Goal: Navigation & Orientation: Find specific page/section

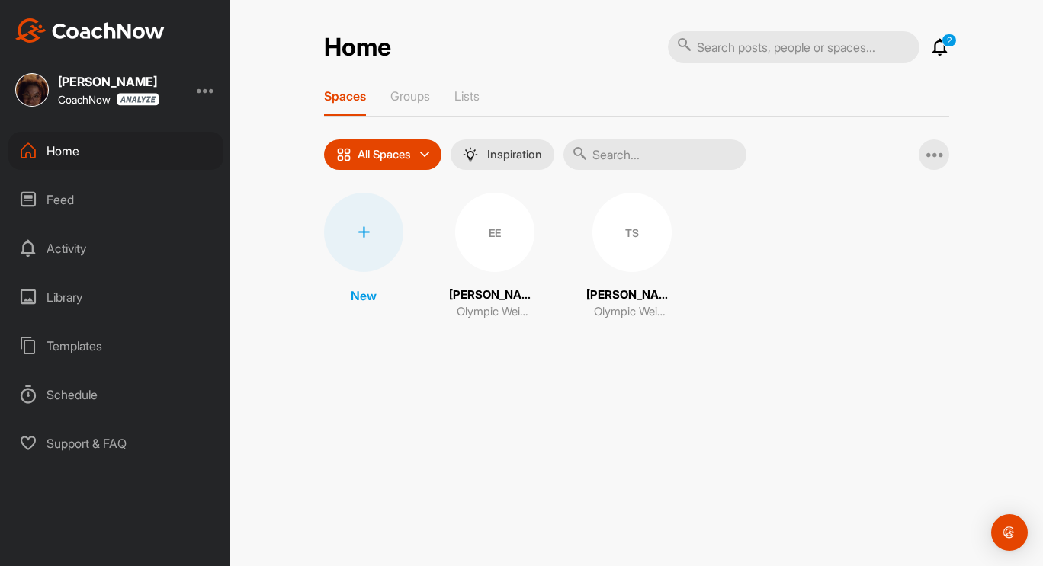
click at [496, 213] on div "EE" at bounding box center [494, 232] width 79 height 79
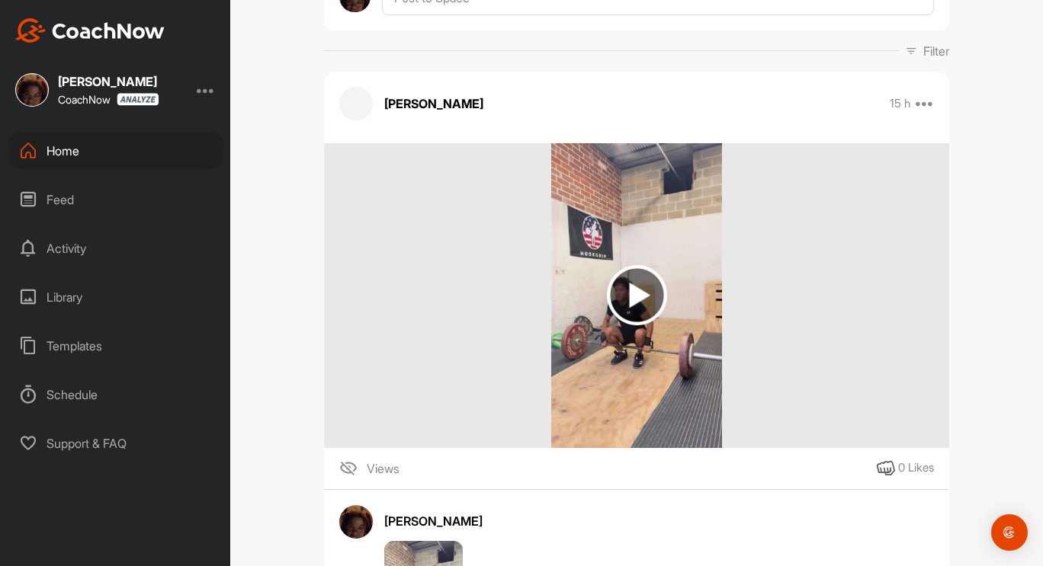
scroll to position [204, 0]
click at [635, 277] on img at bounding box center [637, 294] width 60 height 60
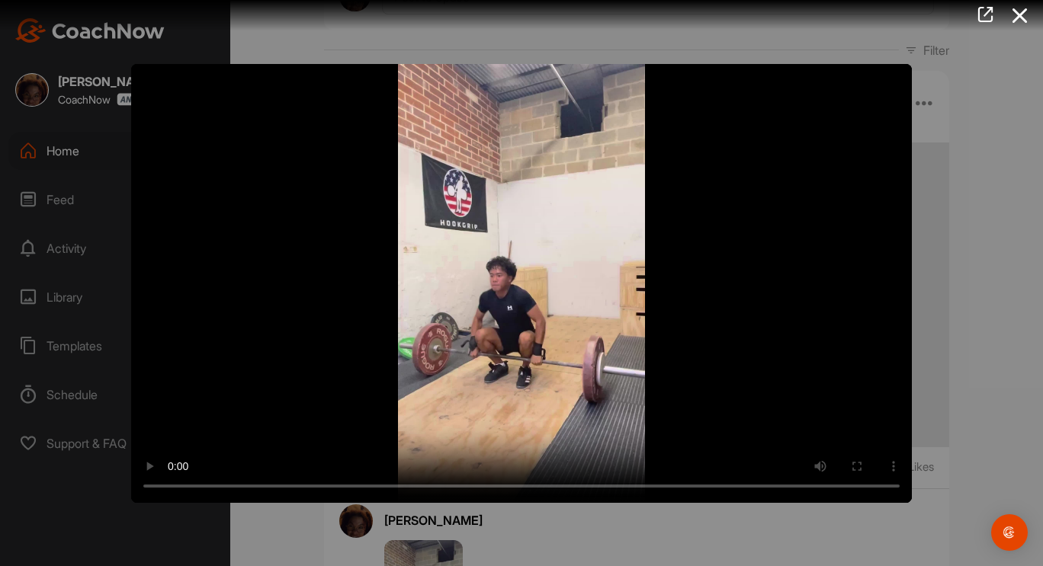
click at [662, 363] on video "Video Player" at bounding box center [521, 283] width 780 height 439
click at [332, 340] on video "Video Player" at bounding box center [521, 283] width 780 height 439
click at [219, 483] on video "Video Player" at bounding box center [521, 283] width 780 height 439
click at [345, 312] on video "Video Player" at bounding box center [521, 283] width 780 height 439
click at [332, 487] on video "Video Player" at bounding box center [521, 283] width 780 height 439
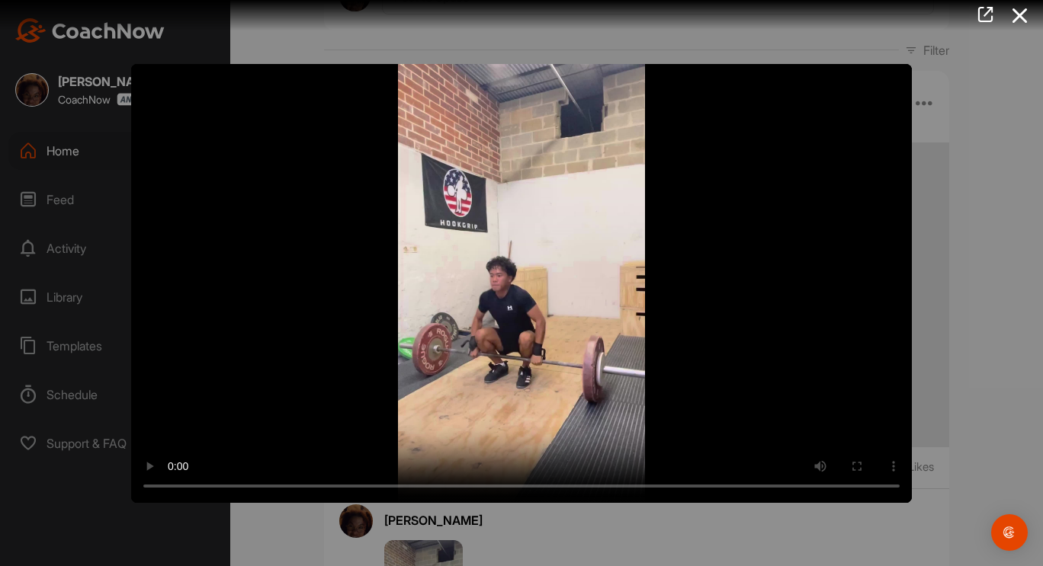
click at [350, 440] on video "Video Player" at bounding box center [521, 283] width 780 height 439
click at [1018, 9] on icon at bounding box center [1019, 16] width 35 height 28
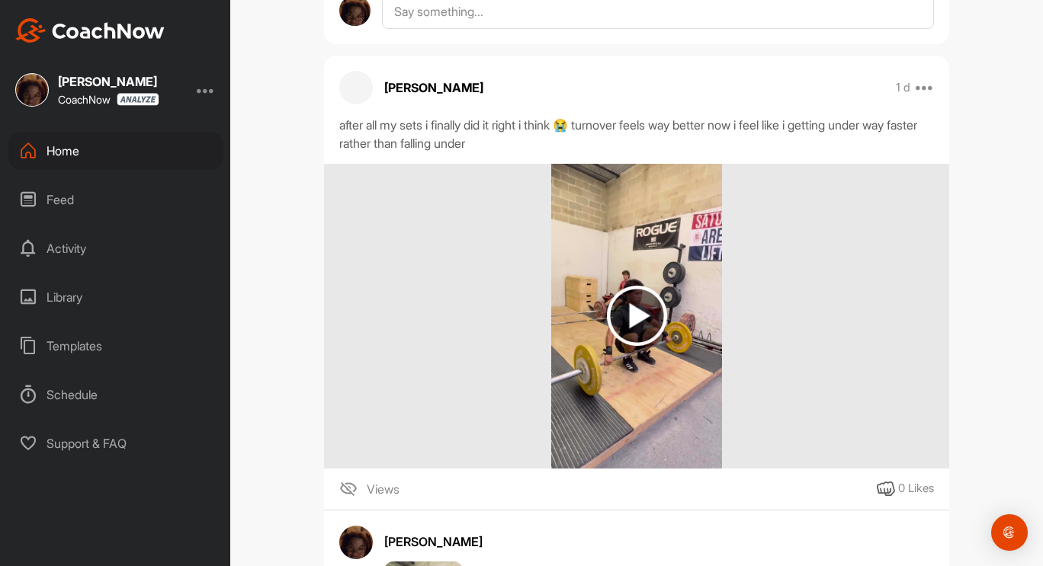
scroll to position [1268, 0]
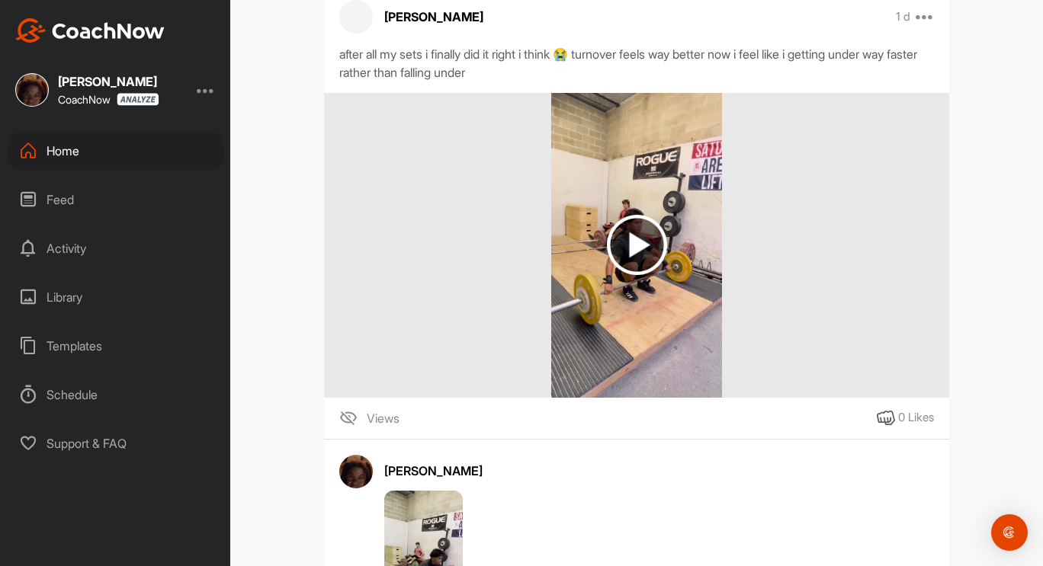
click at [636, 263] on img at bounding box center [637, 245] width 60 height 60
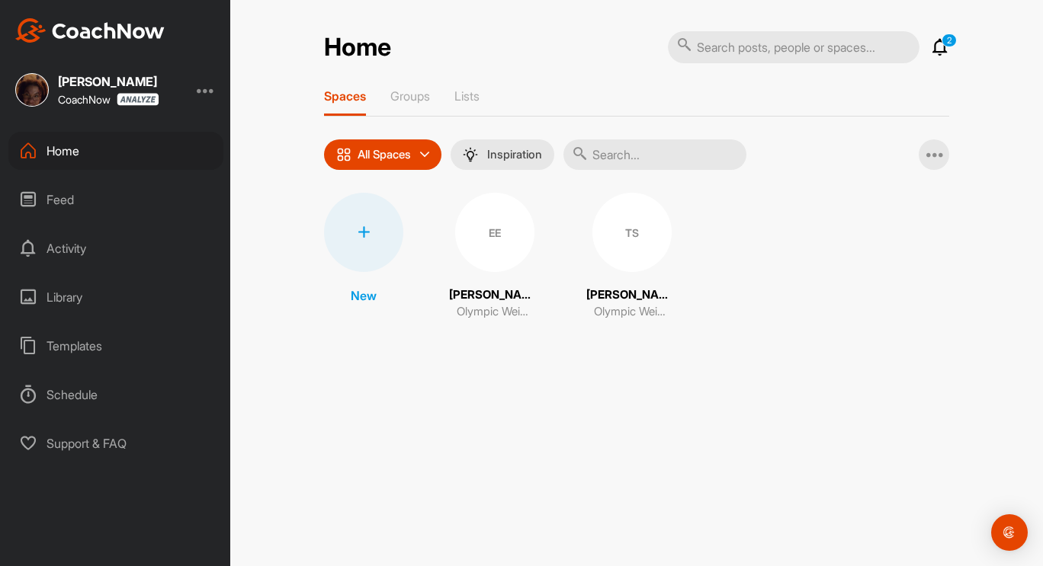
click at [939, 52] on icon at bounding box center [940, 47] width 18 height 18
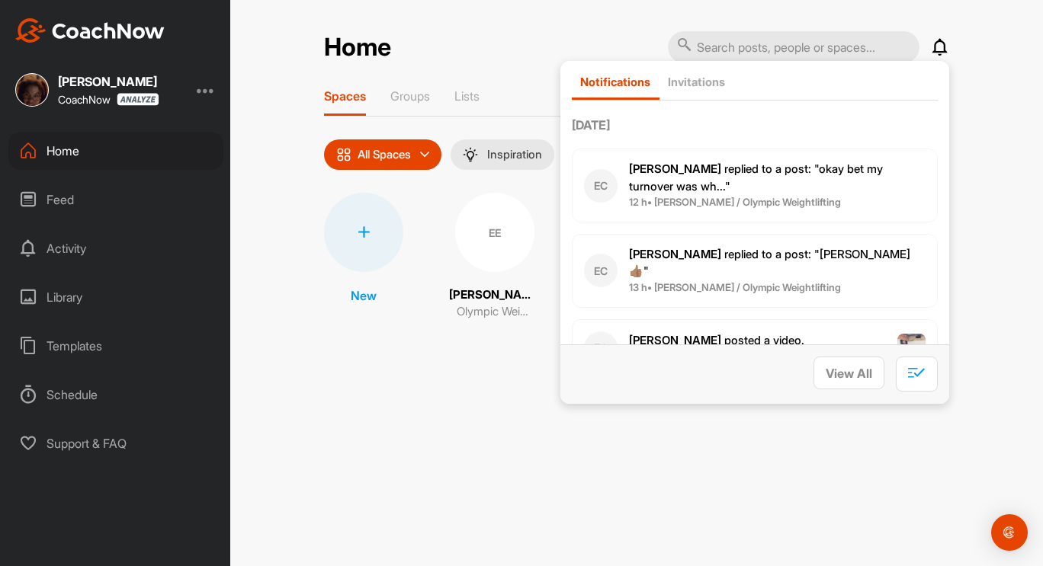
click at [496, 386] on div "Home Notifications Invitations Today EC Ethan c. replied to a post : "okay bet …" at bounding box center [636, 283] width 812 height 566
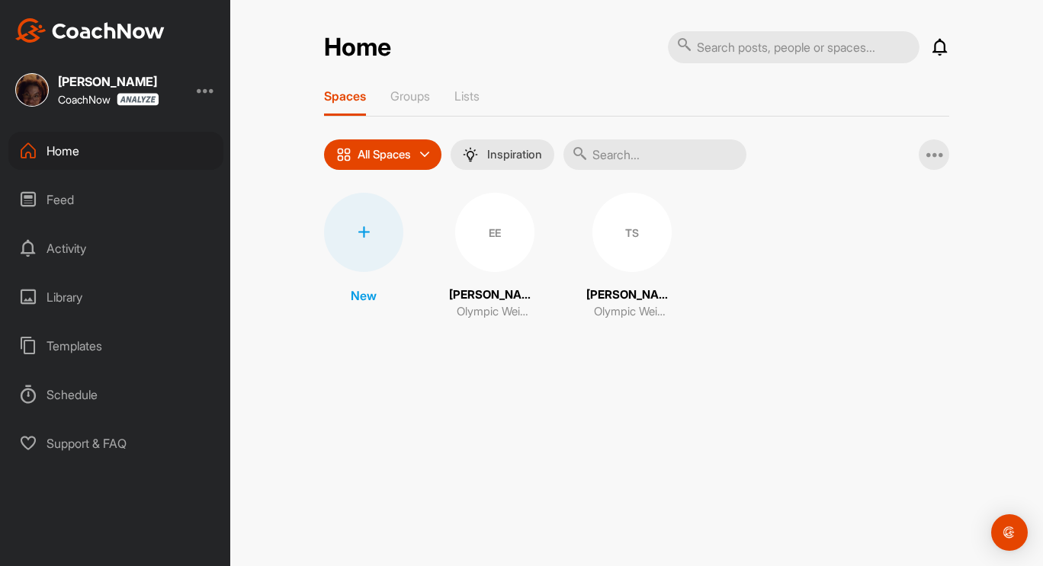
click at [497, 253] on div "EE" at bounding box center [494, 232] width 79 height 79
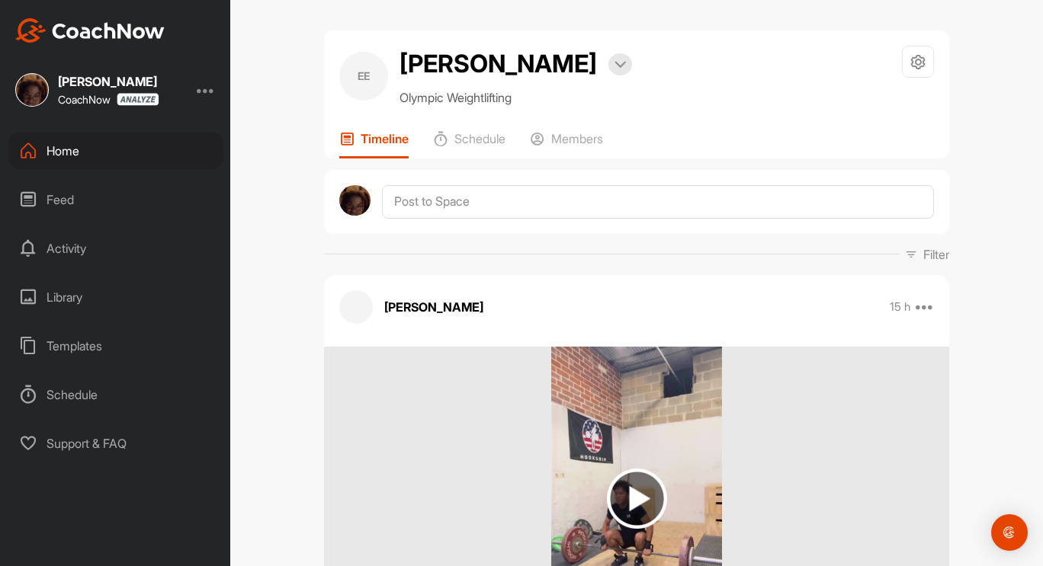
click at [91, 155] on div "Home" at bounding box center [115, 151] width 215 height 38
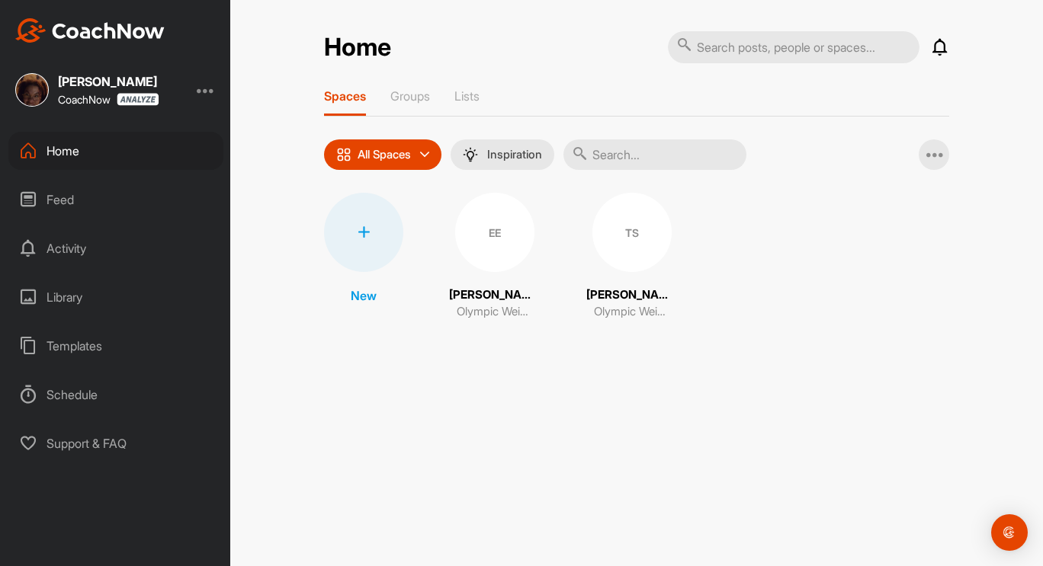
click at [595, 235] on div "TS" at bounding box center [631, 232] width 79 height 79
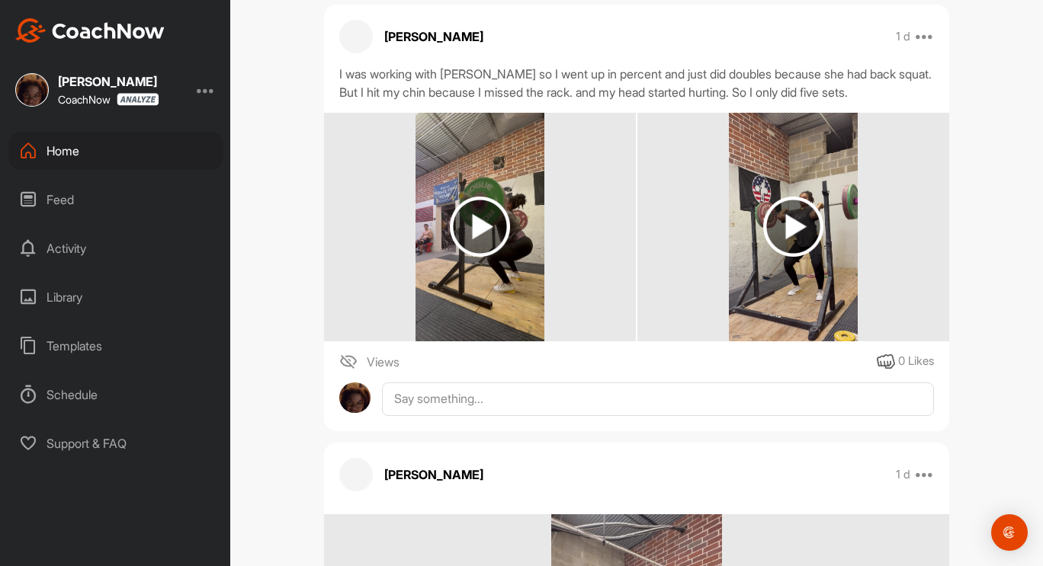
scroll to position [767, 0]
click at [763, 223] on img at bounding box center [793, 226] width 60 height 60
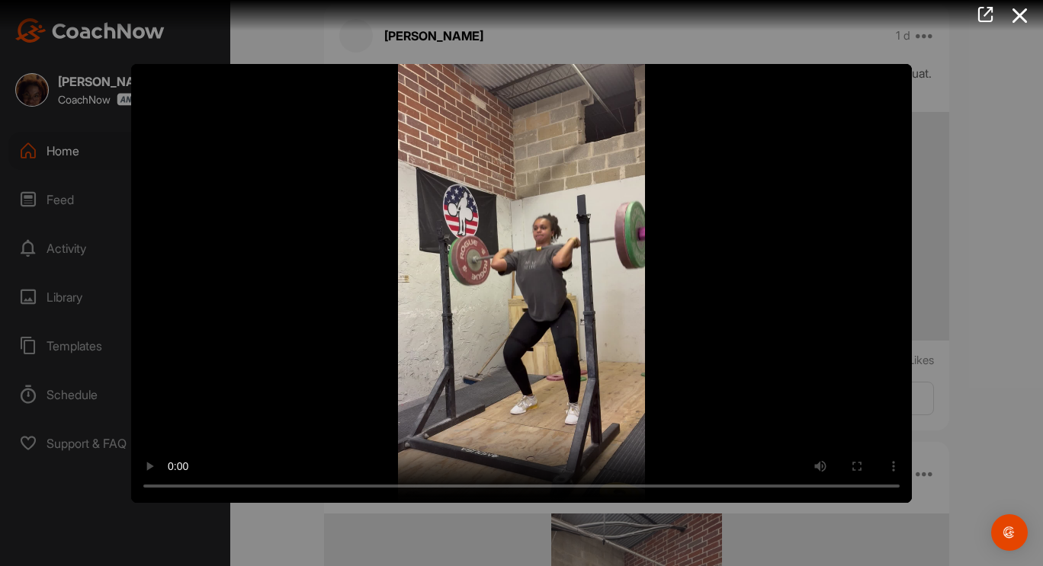
click at [763, 223] on video "Video Player" at bounding box center [521, 283] width 780 height 439
click at [1013, 15] on icon at bounding box center [1019, 16] width 35 height 28
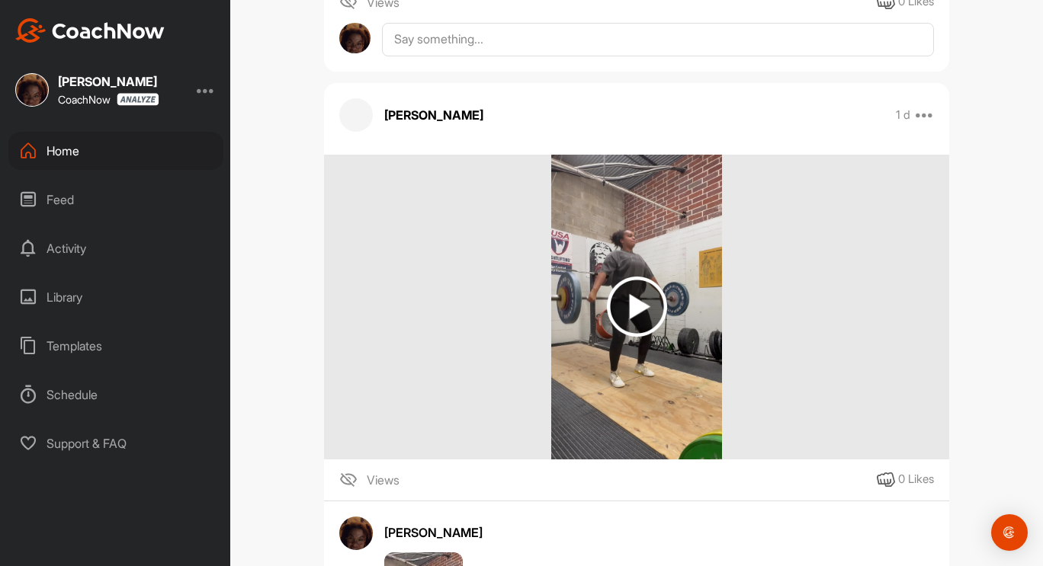
scroll to position [1127, 0]
click at [646, 307] on img at bounding box center [637, 306] width 60 height 60
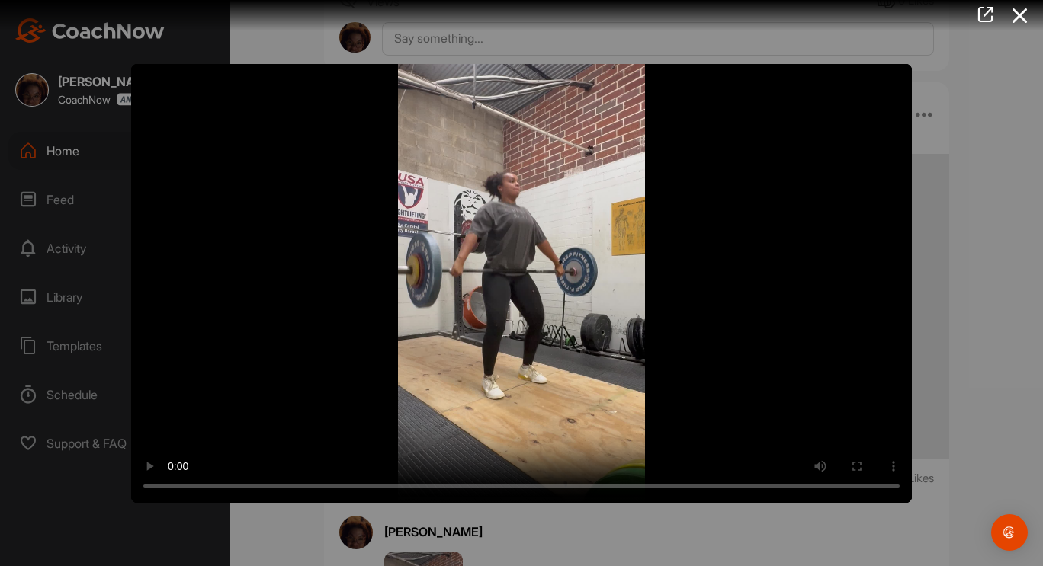
click at [531, 335] on video "Video Player" at bounding box center [521, 283] width 780 height 439
click at [1021, 24] on icon at bounding box center [1019, 16] width 35 height 28
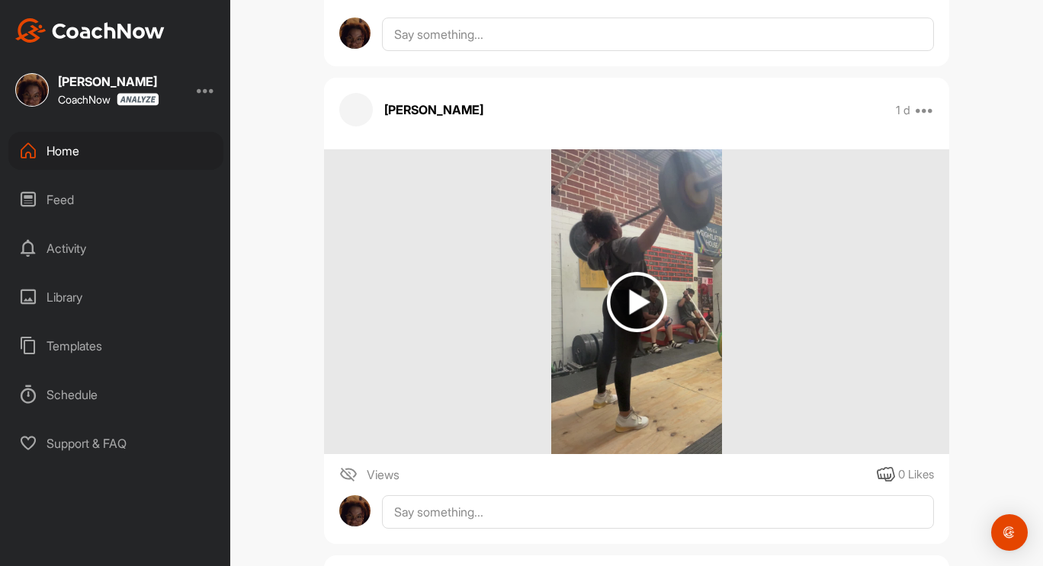
scroll to position [2909, 0]
click at [643, 296] on img at bounding box center [637, 303] width 60 height 60
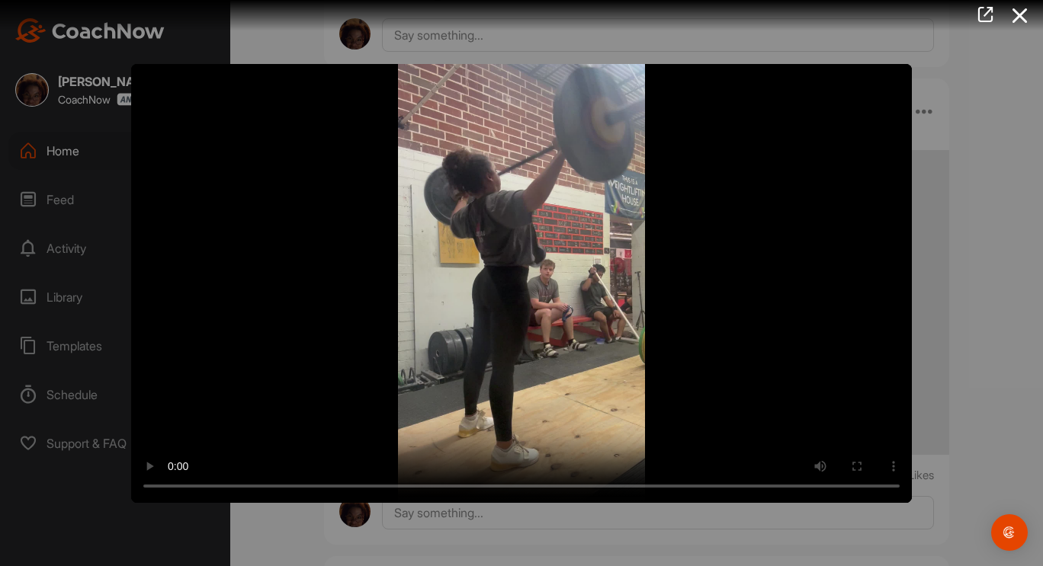
click at [638, 293] on video "Video Player" at bounding box center [521, 283] width 780 height 439
click at [1030, 25] on icon at bounding box center [1019, 16] width 35 height 28
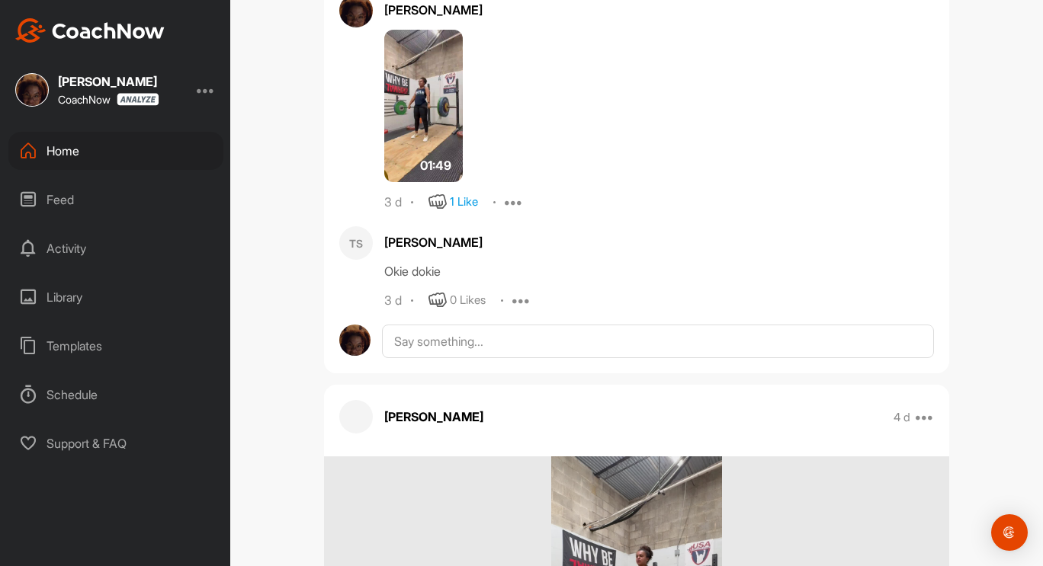
scroll to position [6352, 0]
